Goal: Information Seeking & Learning: Learn about a topic

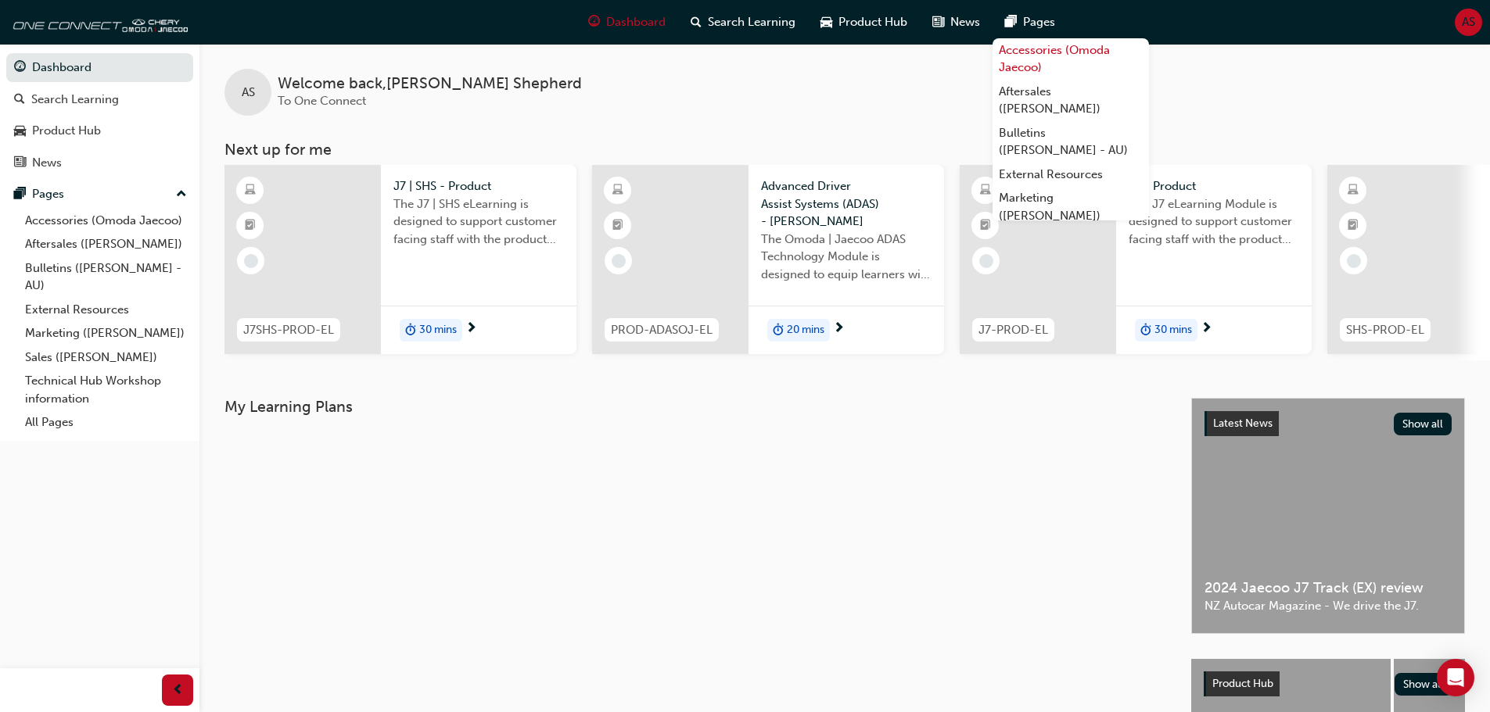
click at [1028, 48] on link "Accessories (Omoda Jaecoo)" at bounding box center [1070, 58] width 156 height 41
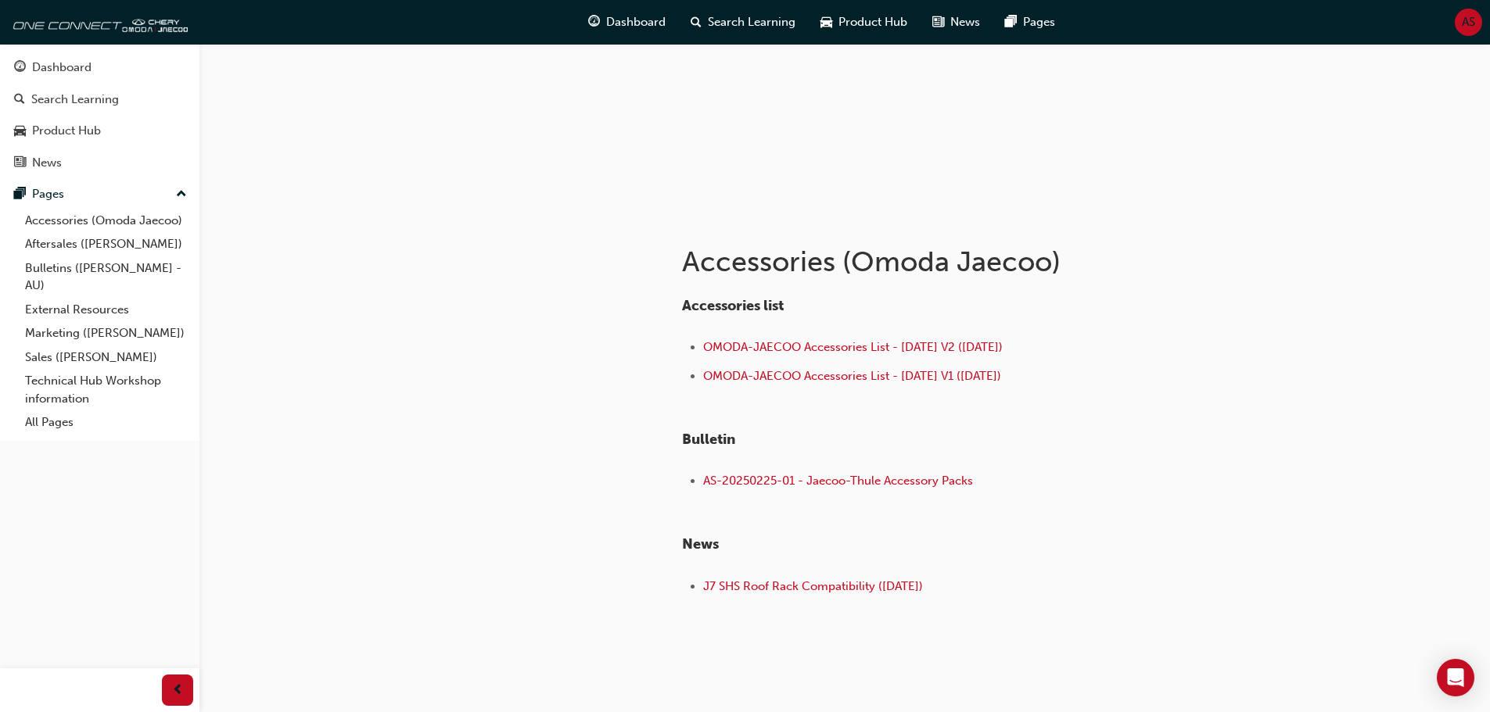
scroll to position [156, 0]
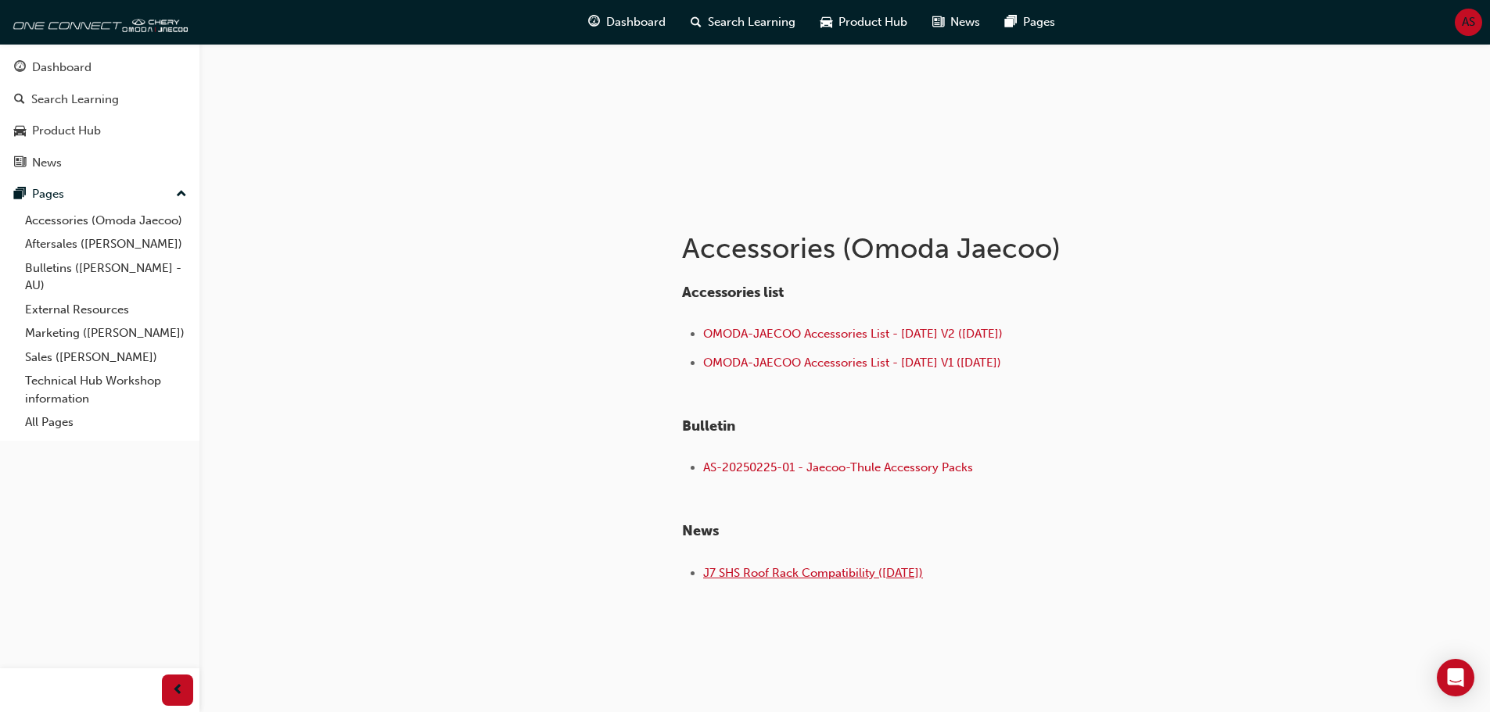
click at [773, 575] on span "J7 SHS Roof Rack Compatibility ([DATE])" at bounding box center [813, 573] width 220 height 14
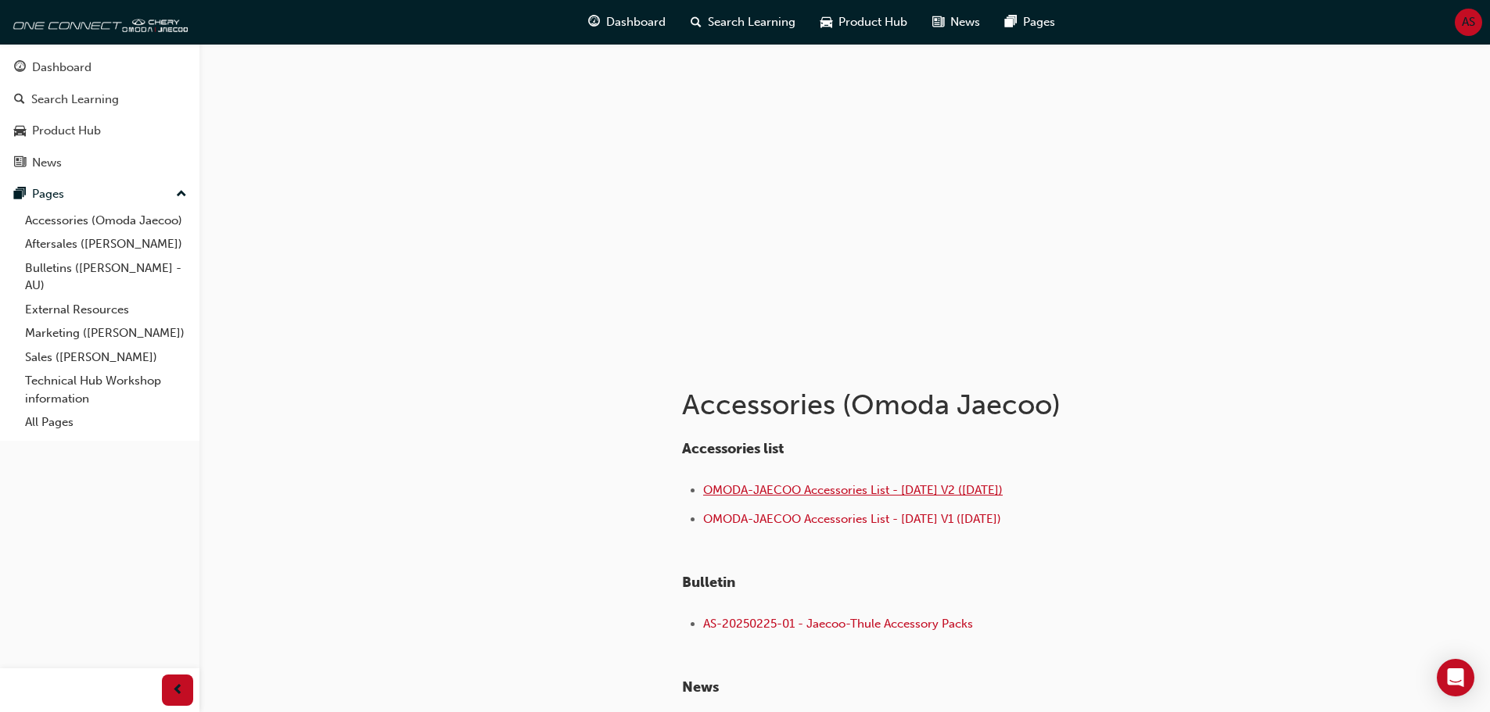
click at [844, 489] on span "OMODA-JAECOO Accessories List - [DATE] V2 ([DATE])" at bounding box center [852, 490] width 299 height 14
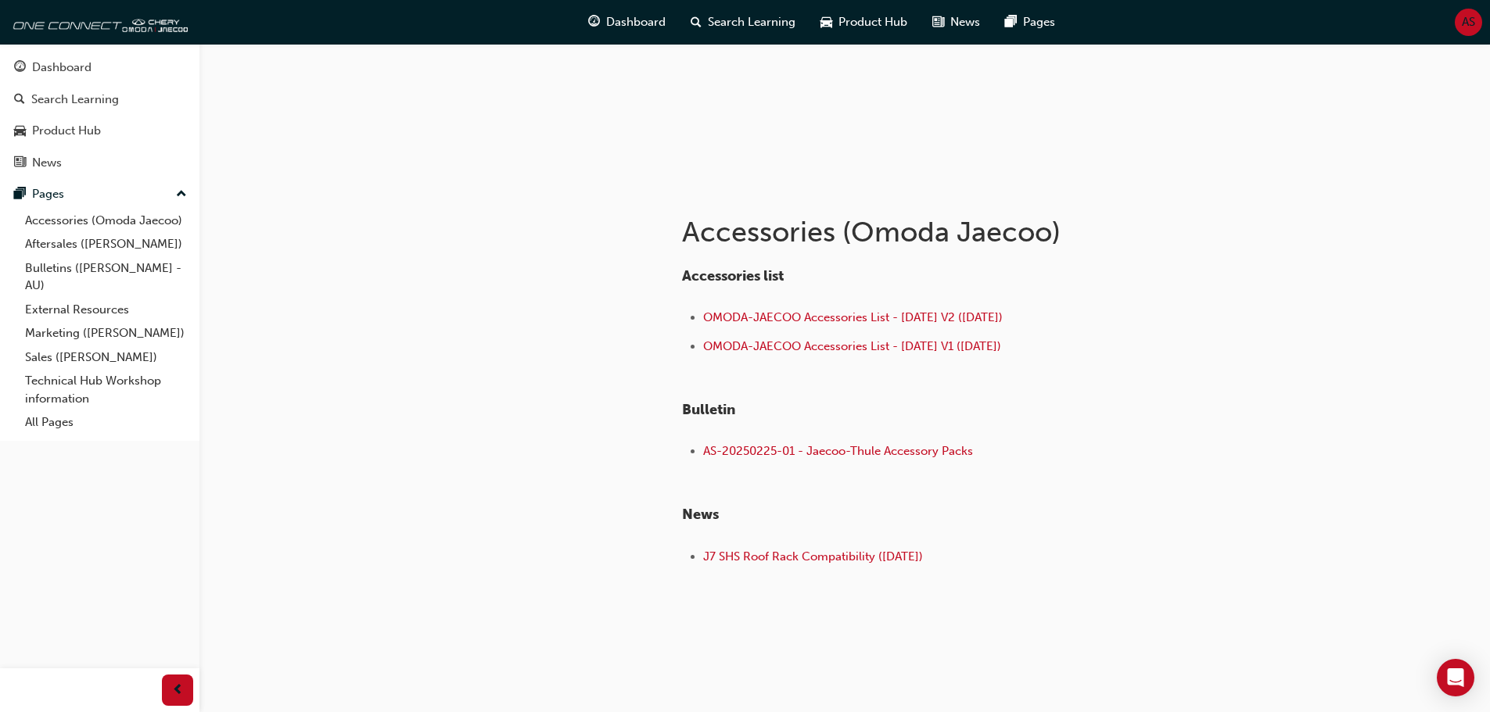
scroll to position [181, 0]
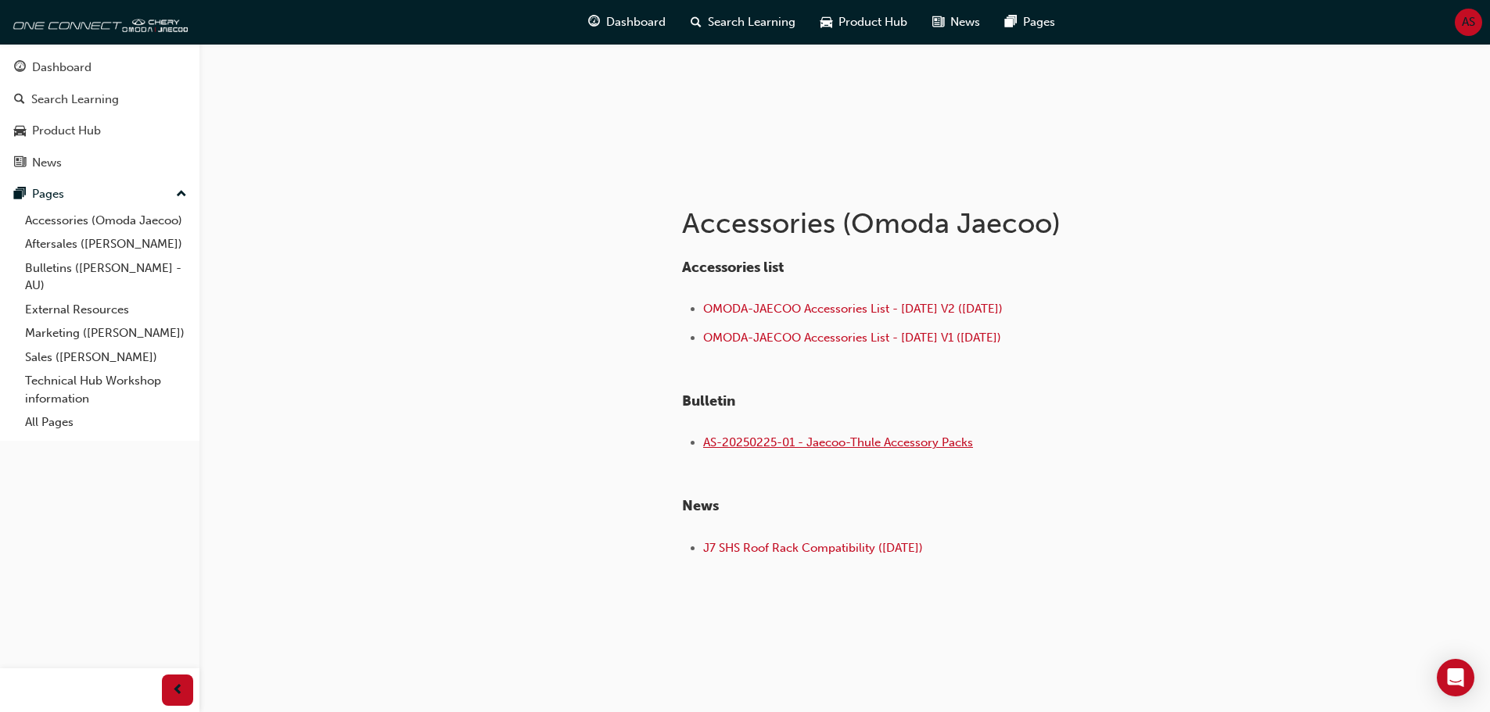
click at [758, 444] on span "AS-20250225-01 - Jaecoo-Thule Accessory Packs" at bounding box center [838, 443] width 270 height 14
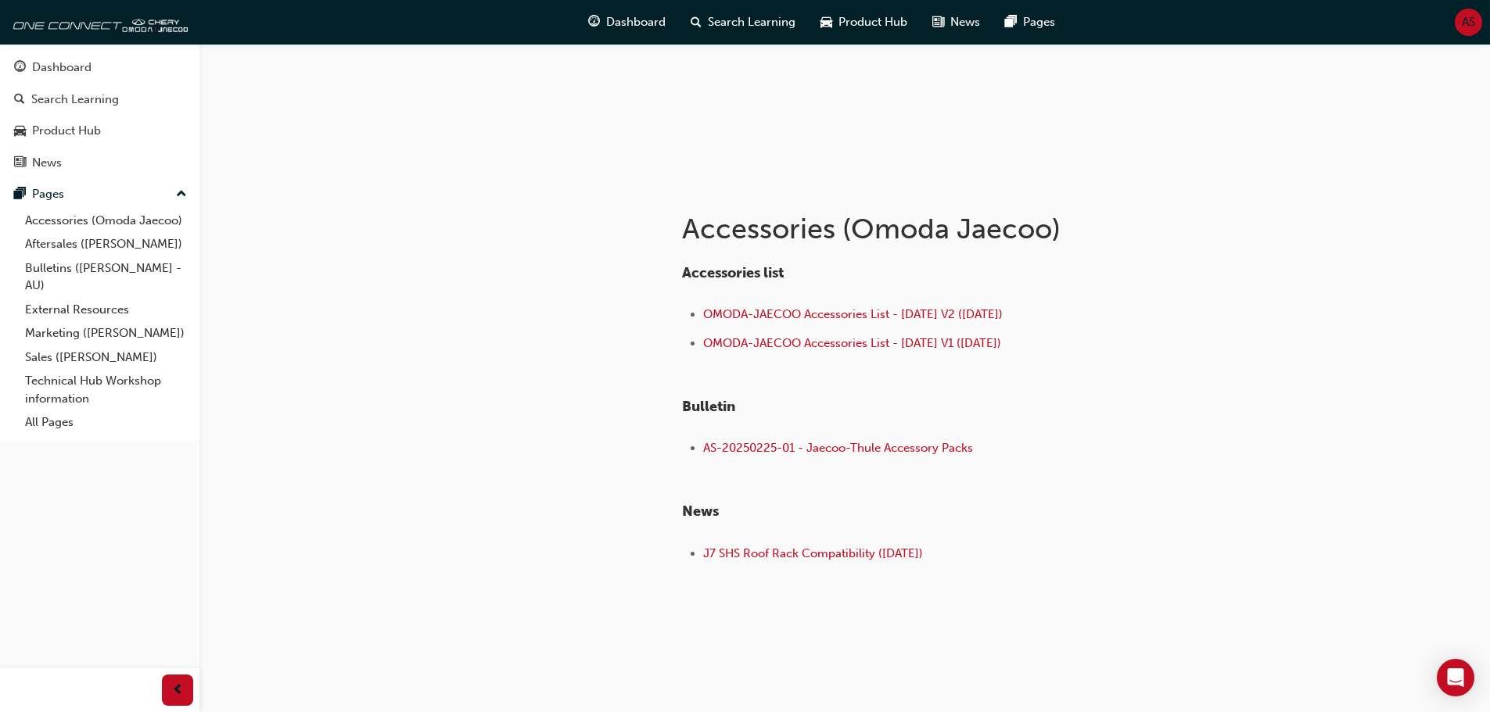
scroll to position [181, 0]
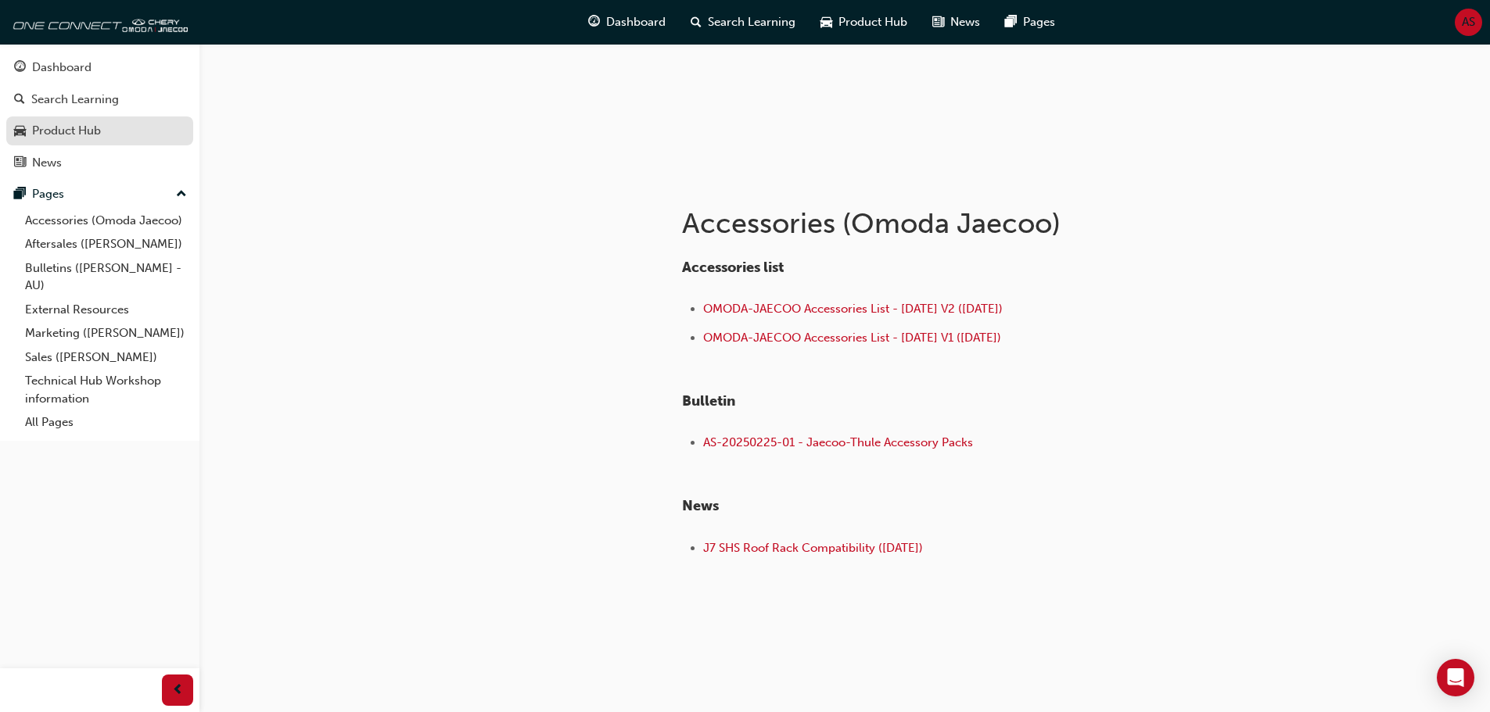
click at [45, 134] on div "Product Hub" at bounding box center [66, 131] width 69 height 18
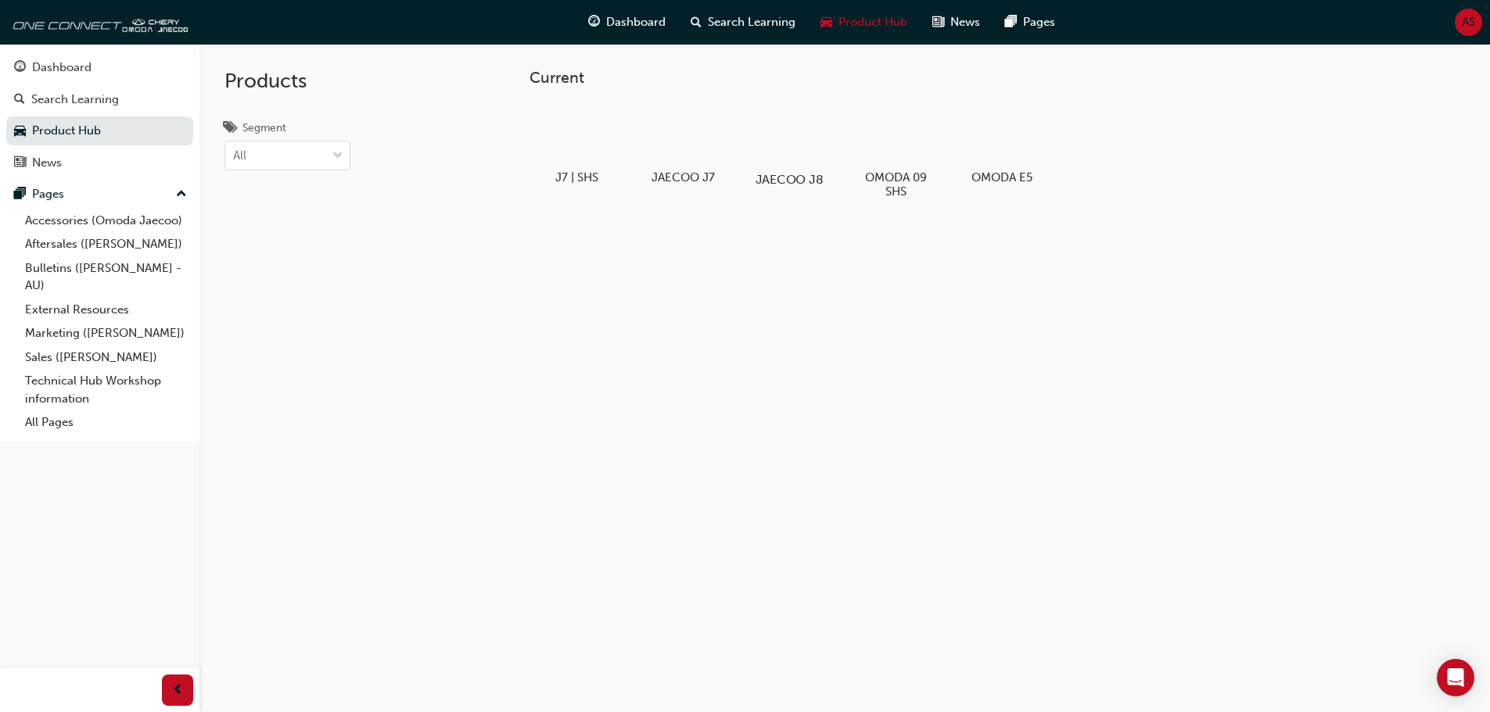
click at [779, 181] on h5 "JAECOO J8" at bounding box center [788, 179] width 87 height 15
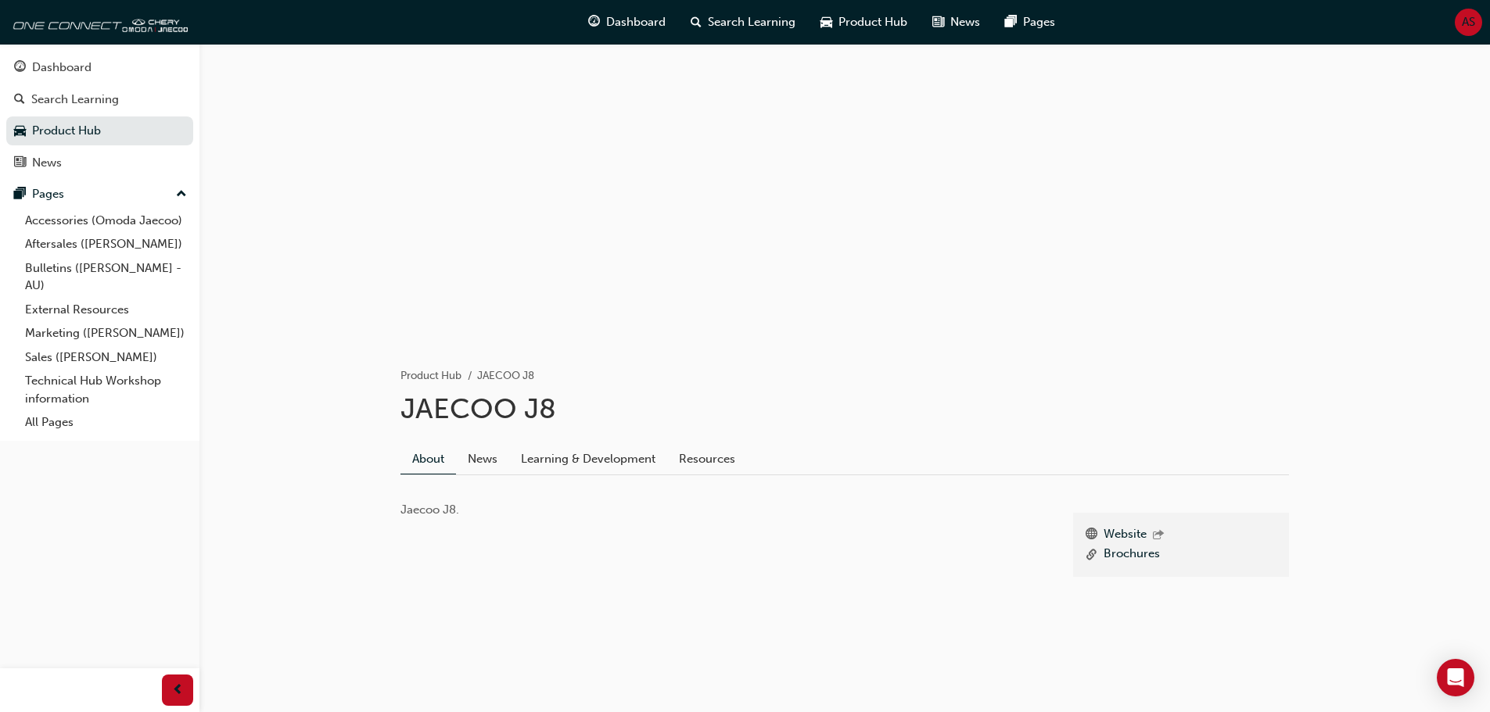
scroll to position [19, 0]
click at [496, 457] on link "News" at bounding box center [482, 455] width 53 height 30
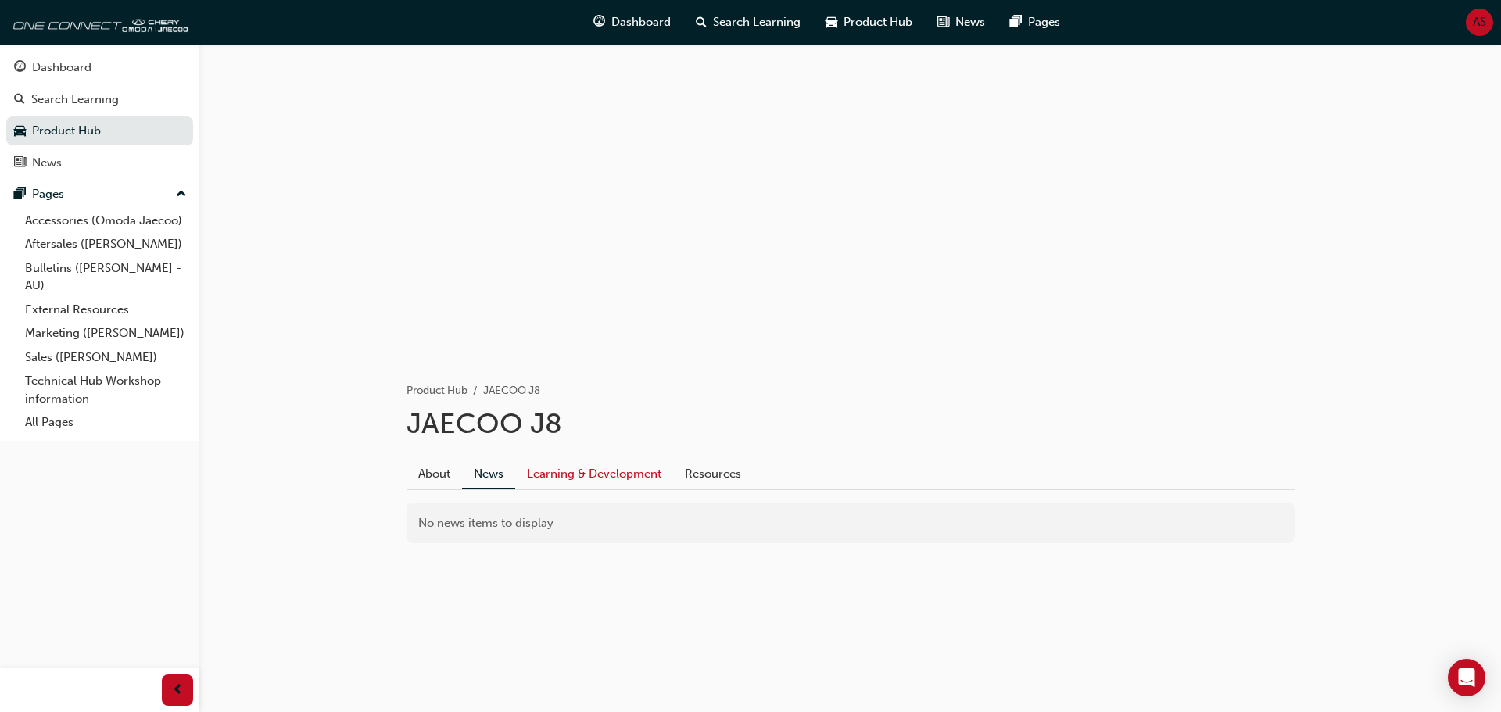
click at [572, 469] on link "Learning & Development" at bounding box center [594, 474] width 158 height 30
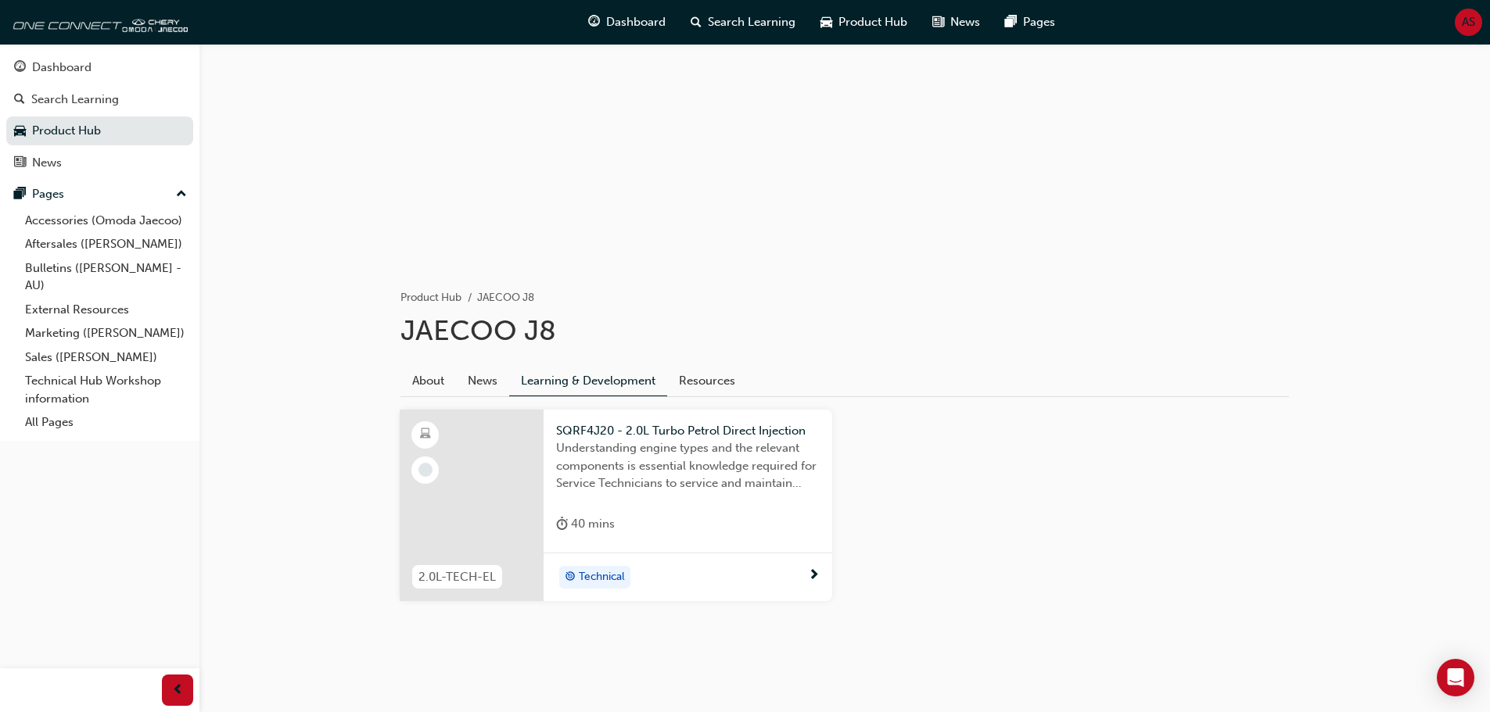
scroll to position [96, 0]
click at [704, 376] on link "Resources" at bounding box center [707, 378] width 80 height 30
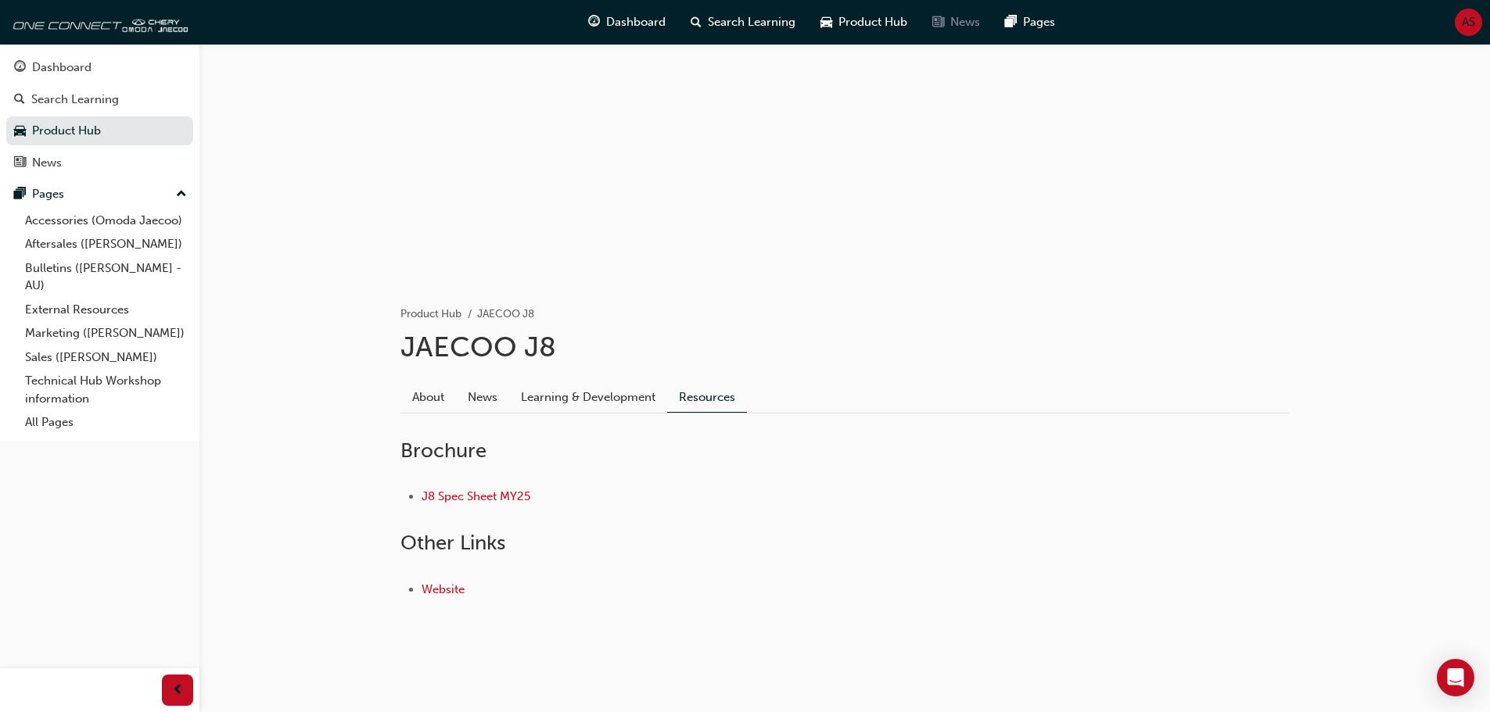
click at [966, 17] on span "News" at bounding box center [965, 22] width 30 height 18
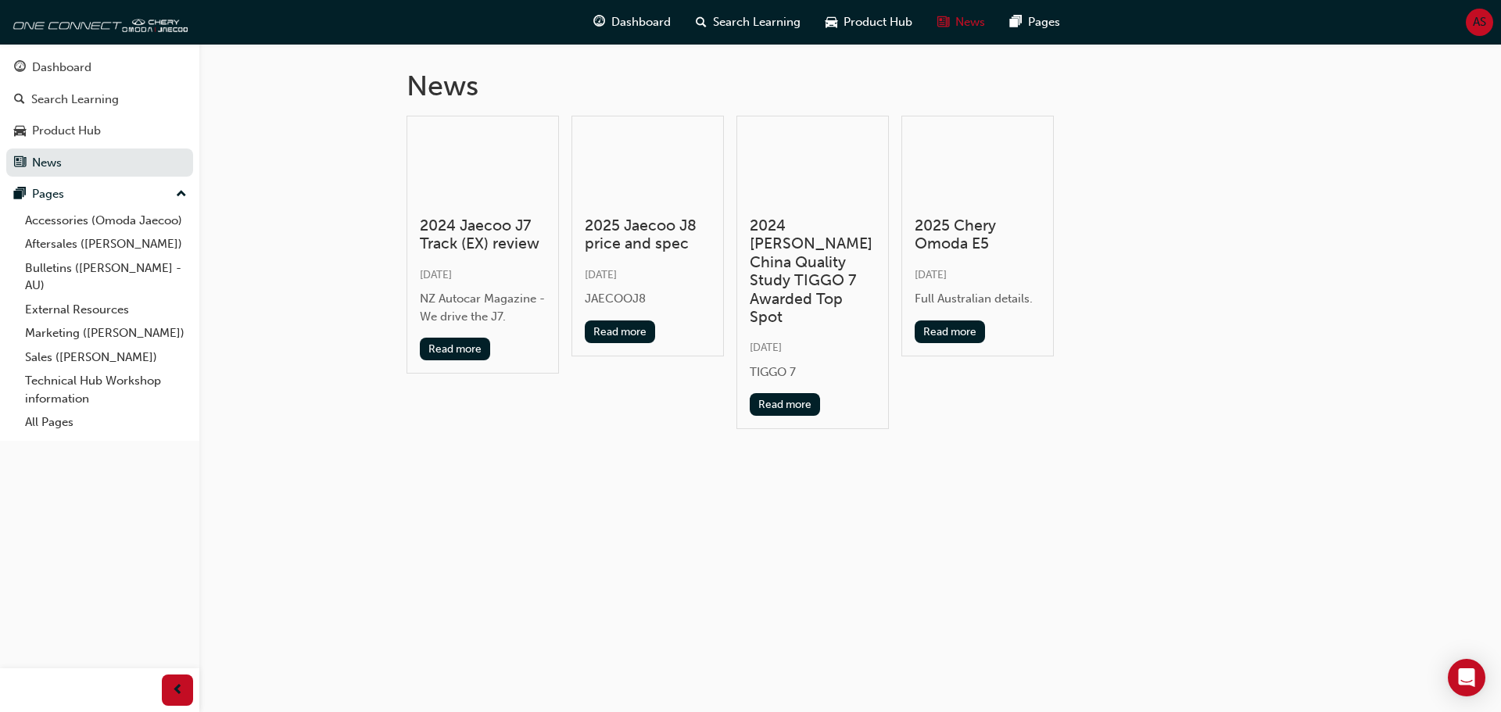
click at [615, 226] on h3 "2025 Jaecoo J8 price and spec" at bounding box center [648, 235] width 126 height 37
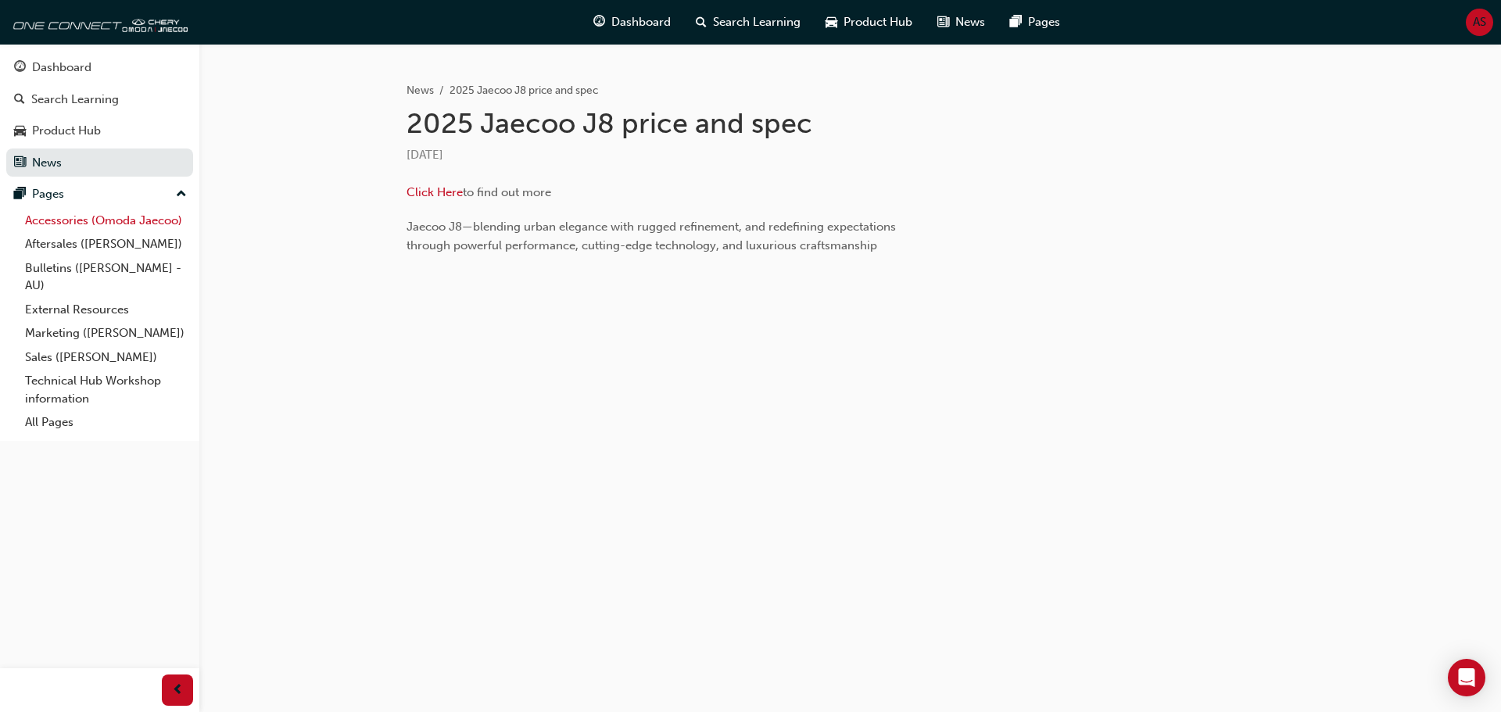
click at [67, 217] on link "Accessories (Omoda Jaecoo)" at bounding box center [106, 221] width 174 height 24
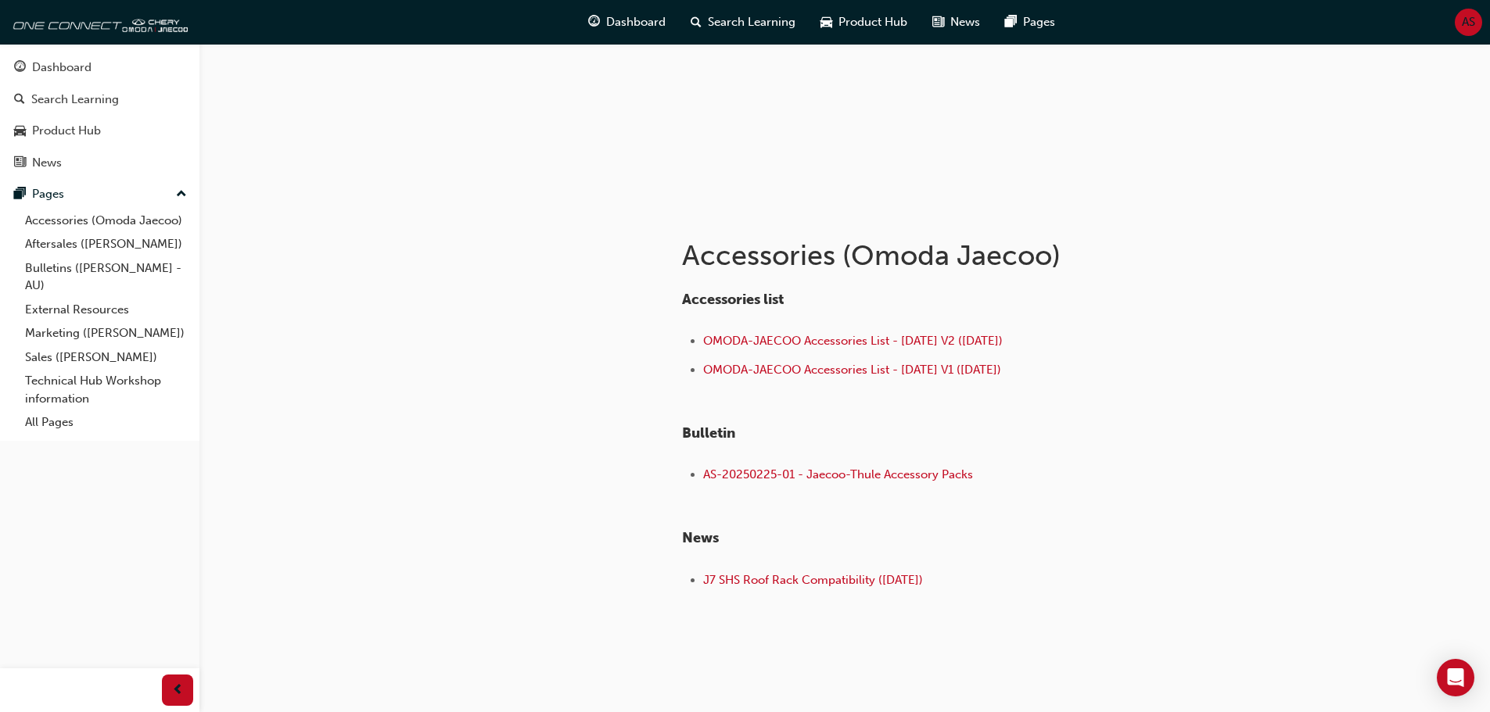
scroll to position [156, 0]
